Goal: Complete application form: Complete application form

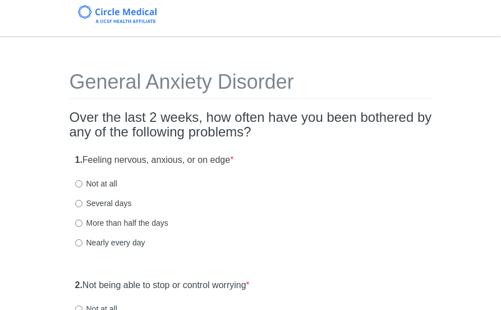
click at [94, 188] on label "Not at all" at bounding box center [96, 183] width 42 height 11
click at [83, 187] on input "Not at all" at bounding box center [78, 183] width 7 height 7
radio input "true"
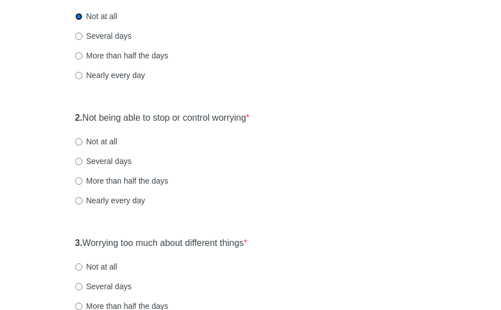
scroll to position [168, 0]
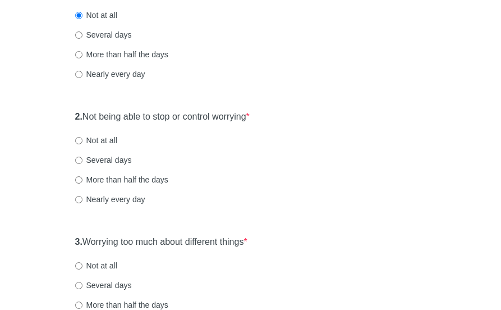
click at [104, 142] on label "Not at all" at bounding box center [96, 140] width 42 height 11
click at [83, 142] on input "Not at all" at bounding box center [78, 140] width 7 height 7
radio input "true"
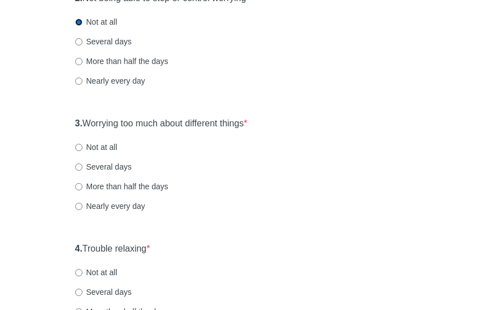
scroll to position [290, 0]
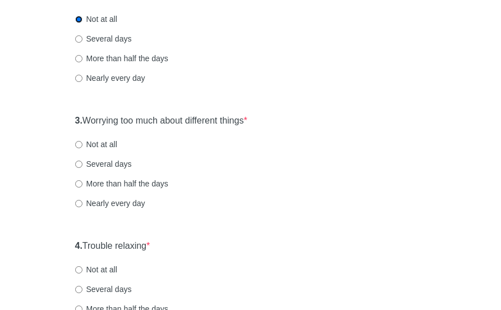
click at [110, 148] on label "Not at all" at bounding box center [96, 144] width 42 height 11
click at [83, 148] on input "Not at all" at bounding box center [78, 144] width 7 height 7
radio input "true"
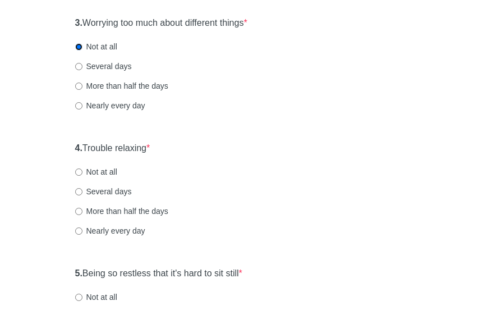
scroll to position [390, 0]
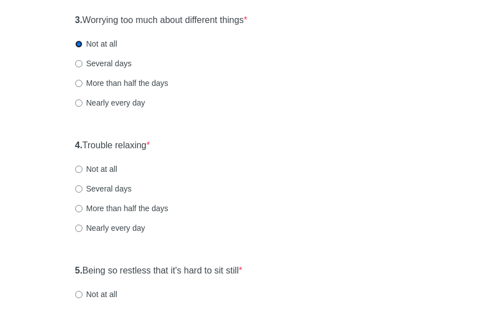
click at [104, 169] on label "Not at all" at bounding box center [96, 168] width 42 height 11
click at [83, 169] on input "Not at all" at bounding box center [78, 169] width 7 height 7
radio input "true"
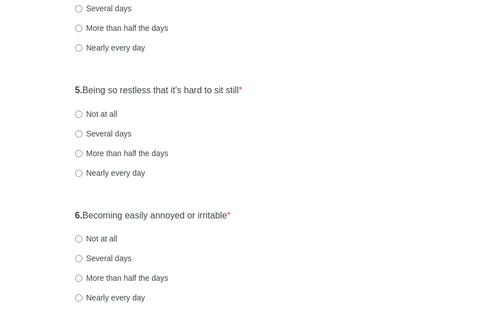
scroll to position [572, 0]
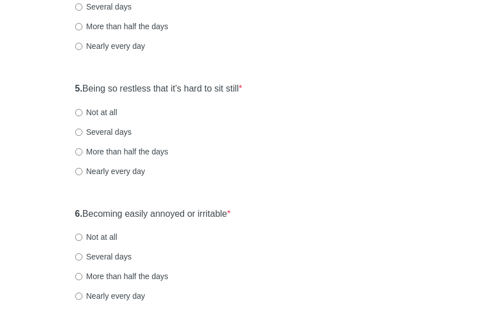
click at [99, 112] on label "Not at all" at bounding box center [96, 112] width 42 height 11
click at [83, 112] on input "Not at all" at bounding box center [78, 112] width 7 height 7
radio input "true"
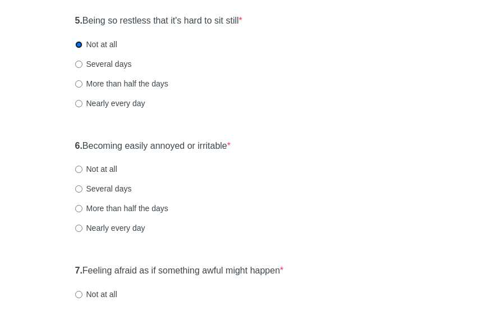
scroll to position [643, 0]
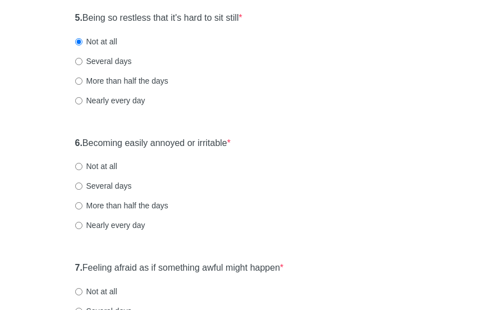
click at [114, 185] on label "Several days" at bounding box center [103, 185] width 57 height 11
click at [83, 185] on input "Several days" at bounding box center [78, 185] width 7 height 7
radio input "true"
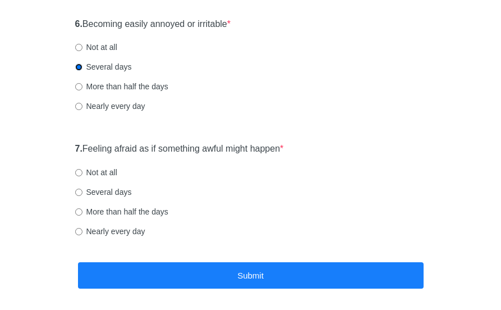
scroll to position [764, 0]
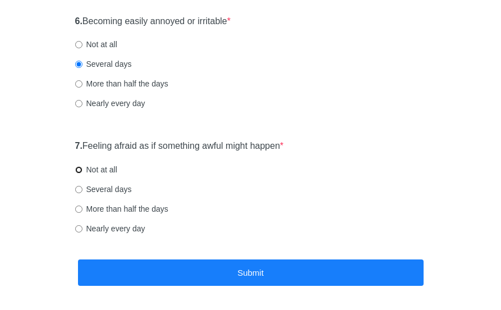
click at [81, 166] on input "Not at all" at bounding box center [78, 169] width 7 height 7
radio input "true"
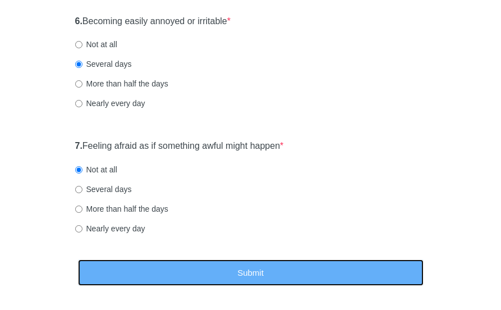
click at [329, 275] on button "Submit" at bounding box center [251, 272] width 346 height 26
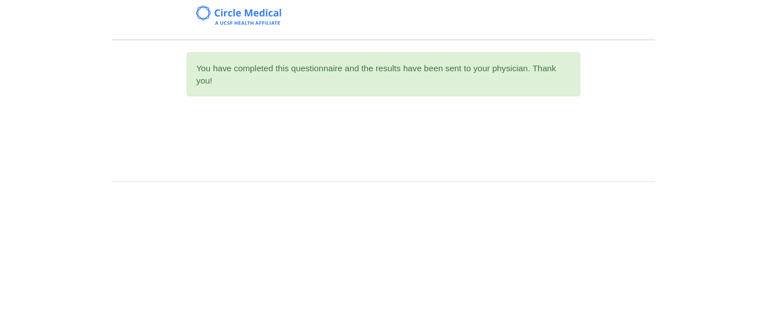
scroll to position [0, 0]
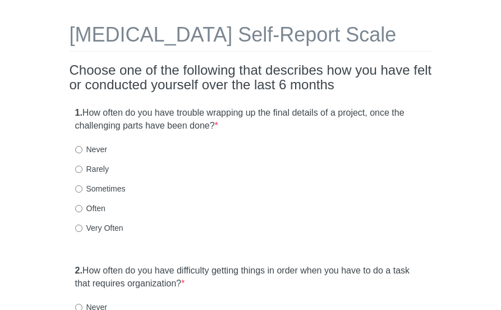
scroll to position [52, 0]
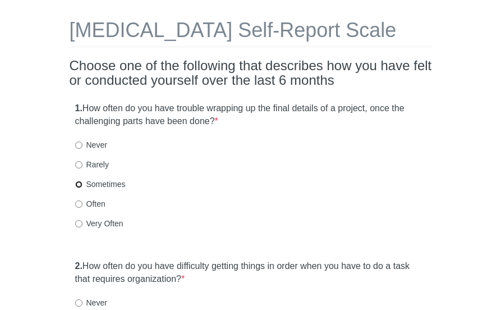
click at [79, 185] on input "Sometimes" at bounding box center [78, 184] width 7 height 7
radio input "true"
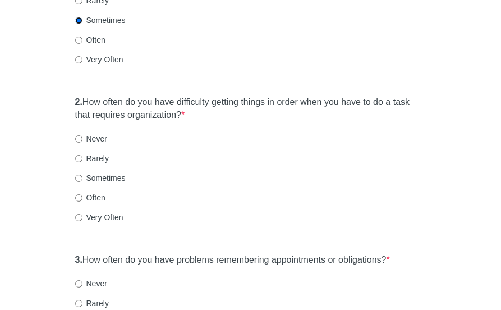
scroll to position [223, 0]
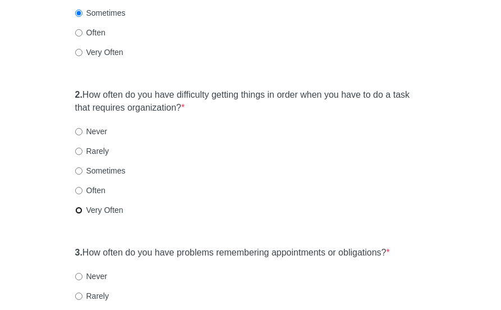
click at [79, 209] on input "Very Often" at bounding box center [78, 210] width 7 height 7
radio input "true"
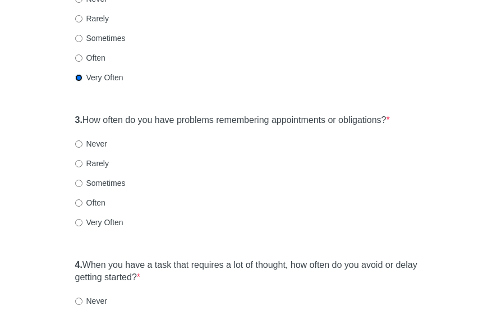
scroll to position [365, 0]
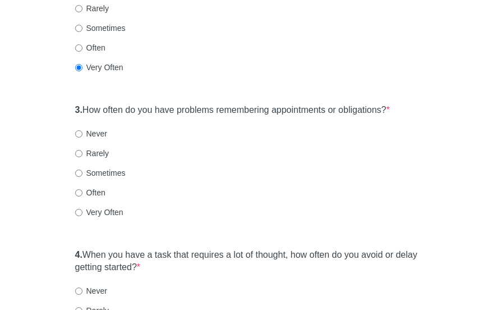
click at [123, 175] on label "Sometimes" at bounding box center [100, 172] width 51 height 11
click at [83, 175] on input "Sometimes" at bounding box center [78, 172] width 7 height 7
radio input "true"
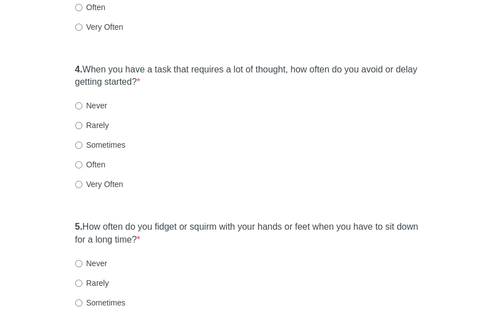
scroll to position [576, 0]
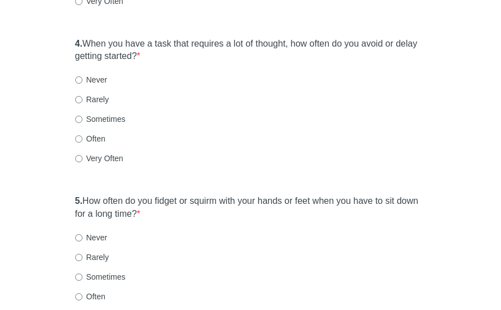
click at [96, 136] on label "Often" at bounding box center [90, 138] width 30 height 11
click at [83, 136] on input "Often" at bounding box center [78, 138] width 7 height 7
radio input "true"
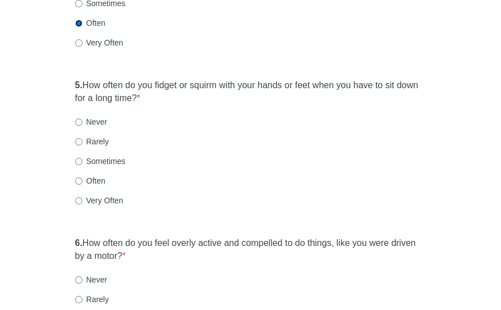
scroll to position [700, 0]
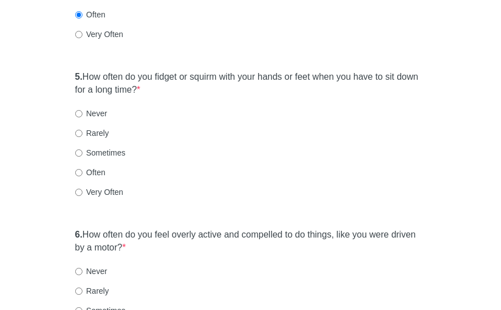
click at [113, 195] on label "Very Often" at bounding box center [99, 191] width 48 height 11
click at [83, 195] on input "Very Often" at bounding box center [78, 192] width 7 height 7
radio input "true"
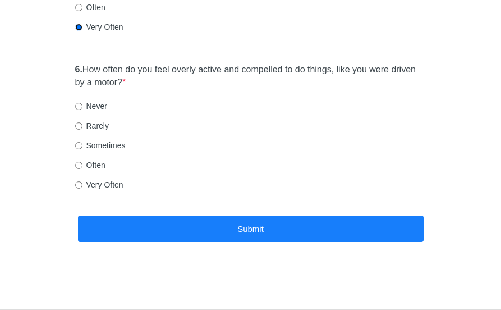
scroll to position [865, 0]
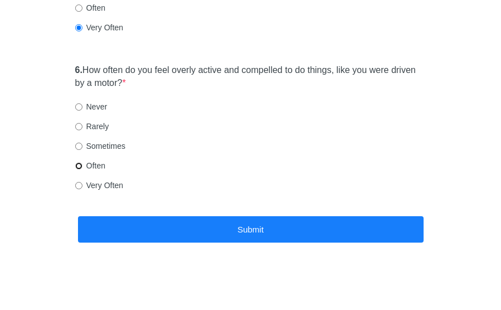
click at [81, 166] on input "Often" at bounding box center [78, 165] width 7 height 7
radio input "true"
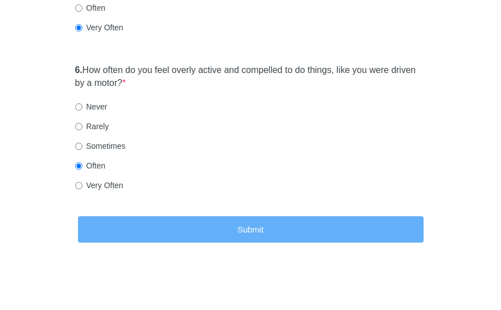
click at [250, 228] on button "Submit" at bounding box center [251, 229] width 346 height 26
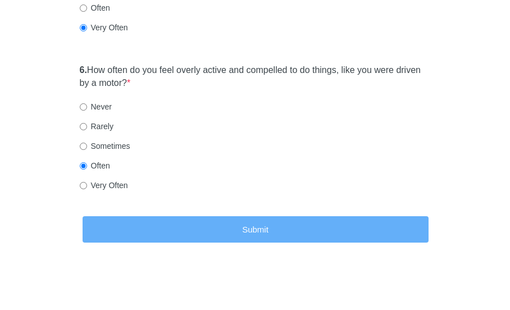
scroll to position [0, 0]
